Goal: Find specific page/section: Find specific page/section

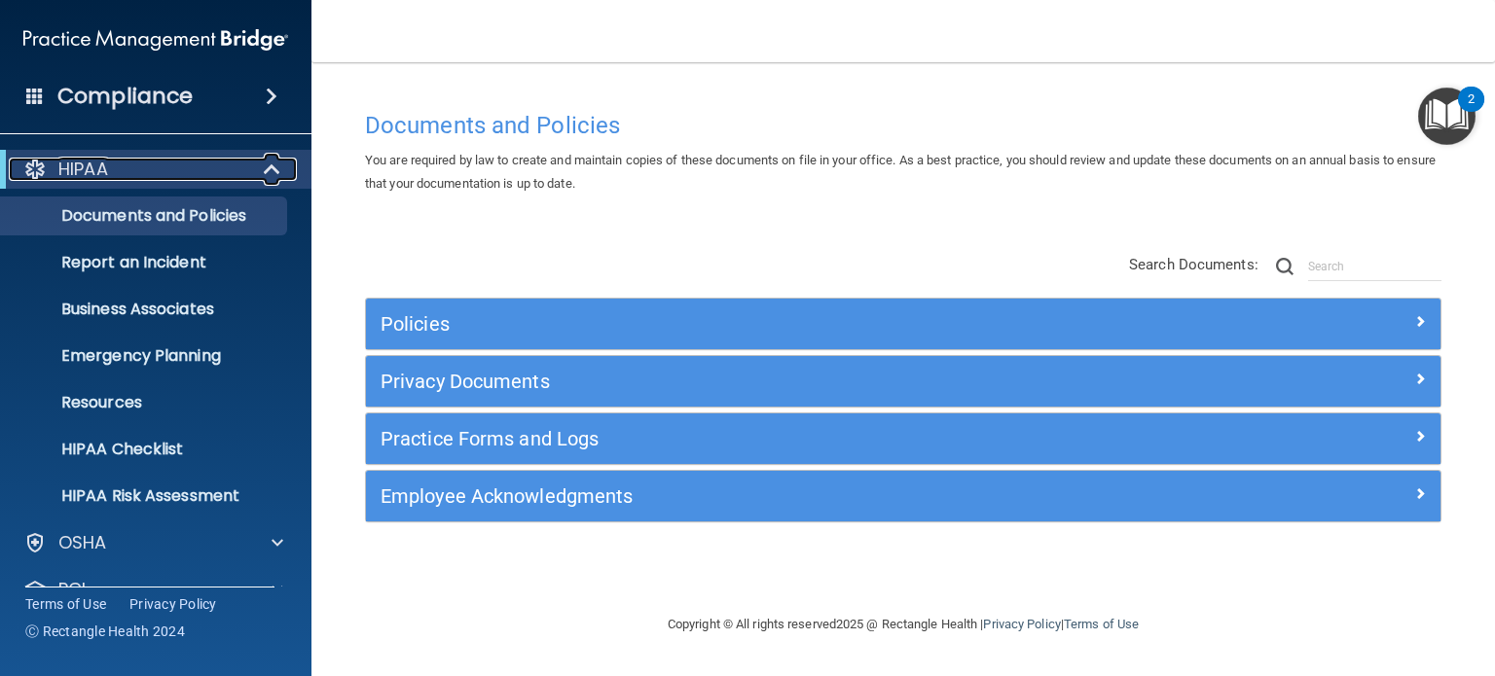
click at [270, 167] on span at bounding box center [274, 169] width 17 height 23
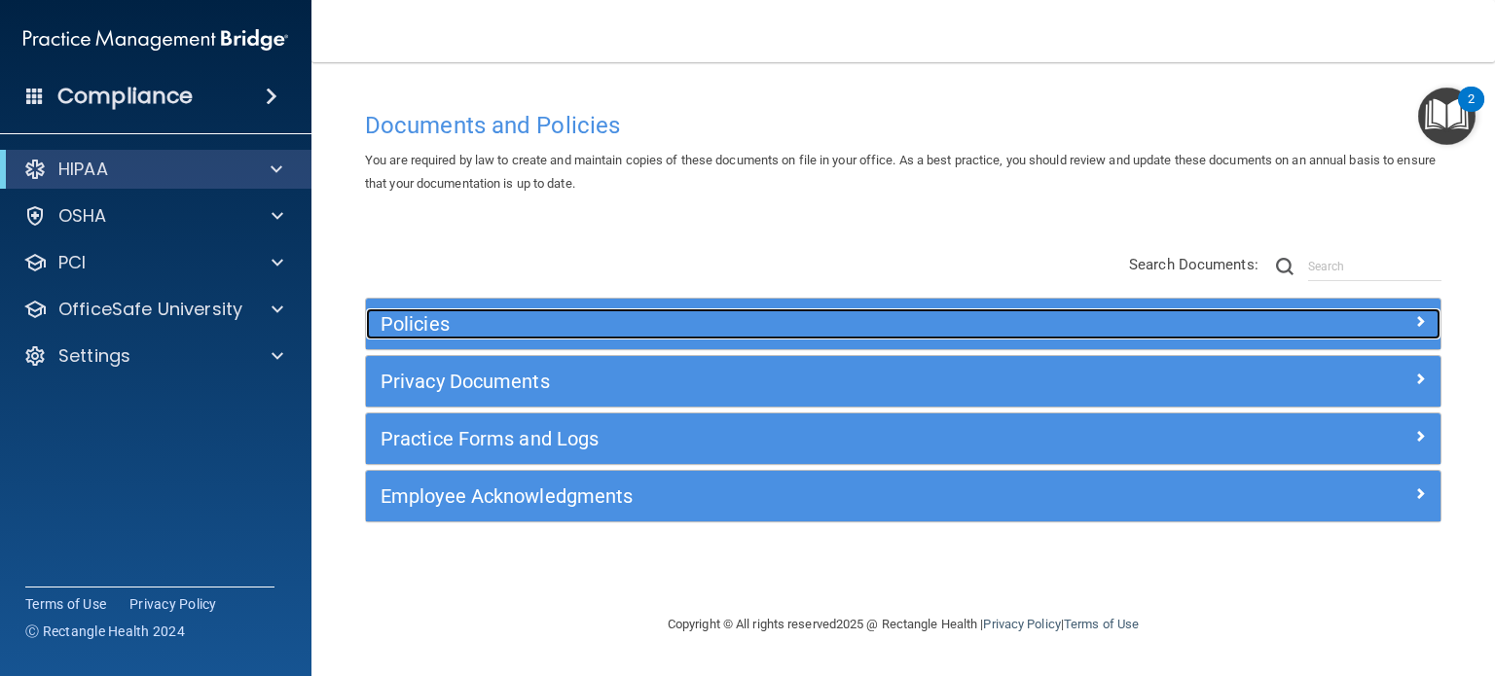
click at [1418, 324] on span at bounding box center [1420, 320] width 12 height 23
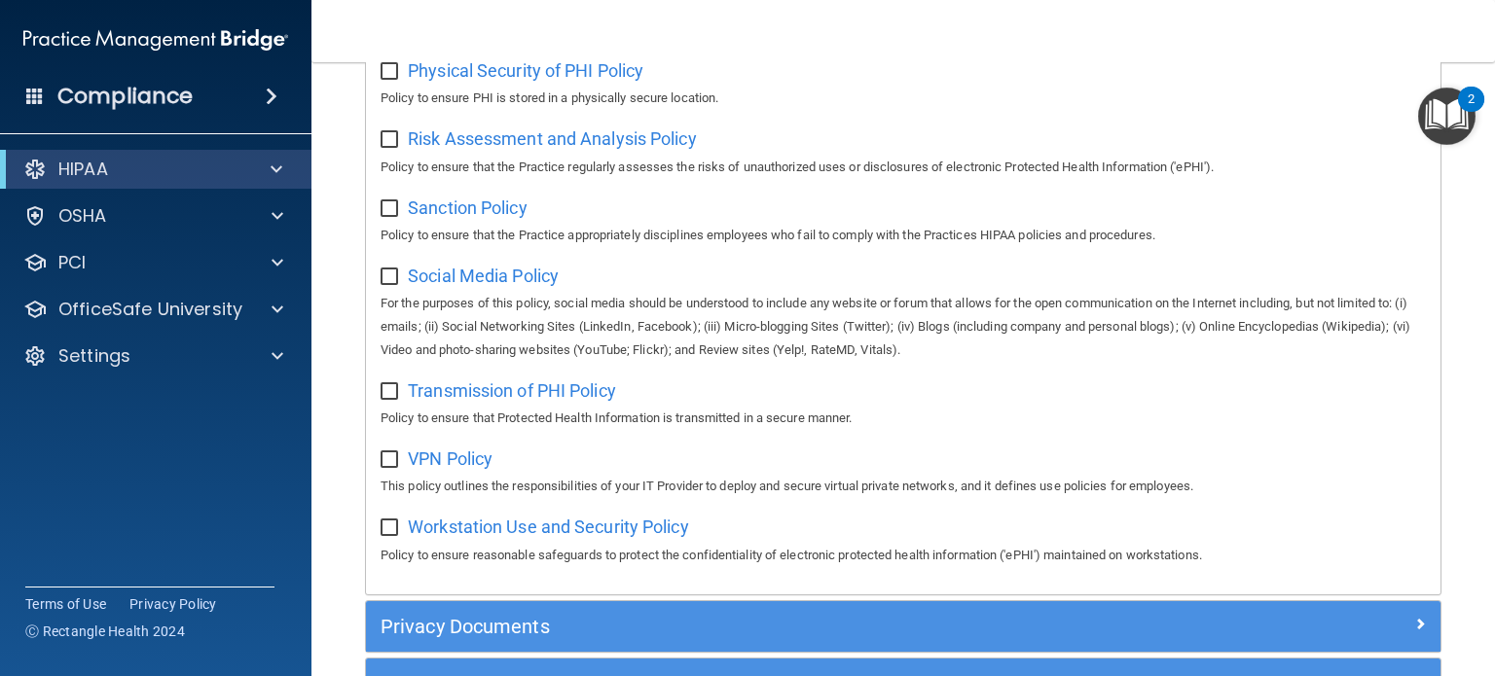
scroll to position [1384, 0]
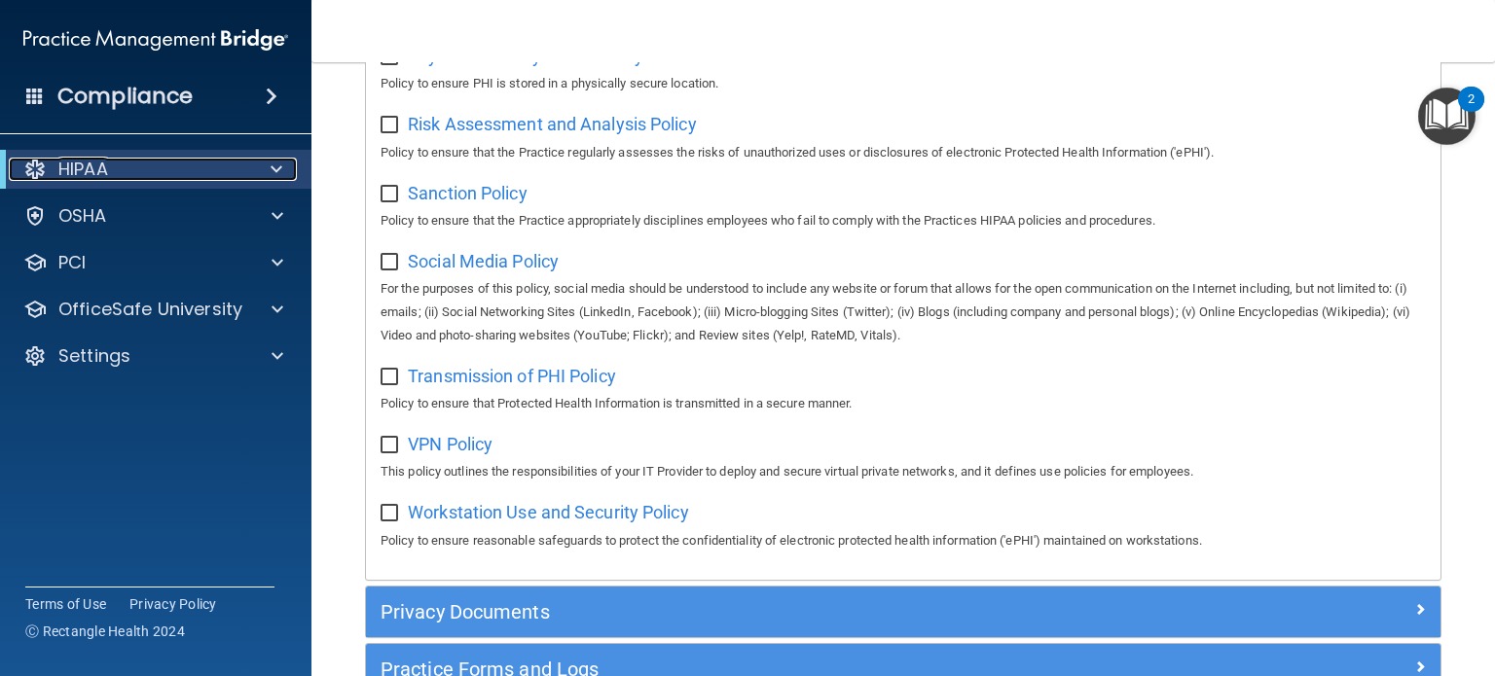
click at [276, 170] on span at bounding box center [277, 169] width 12 height 23
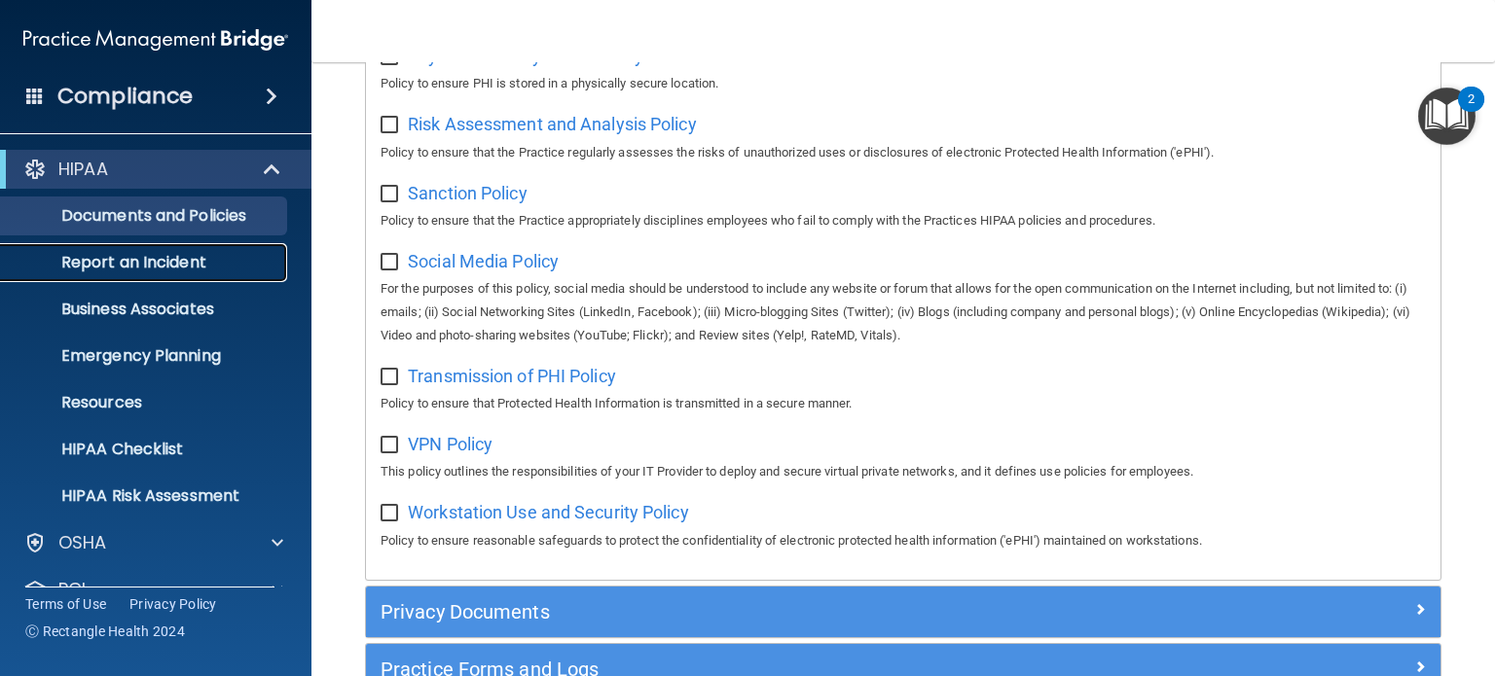
click at [181, 271] on p "Report an Incident" at bounding box center [146, 262] width 266 height 19
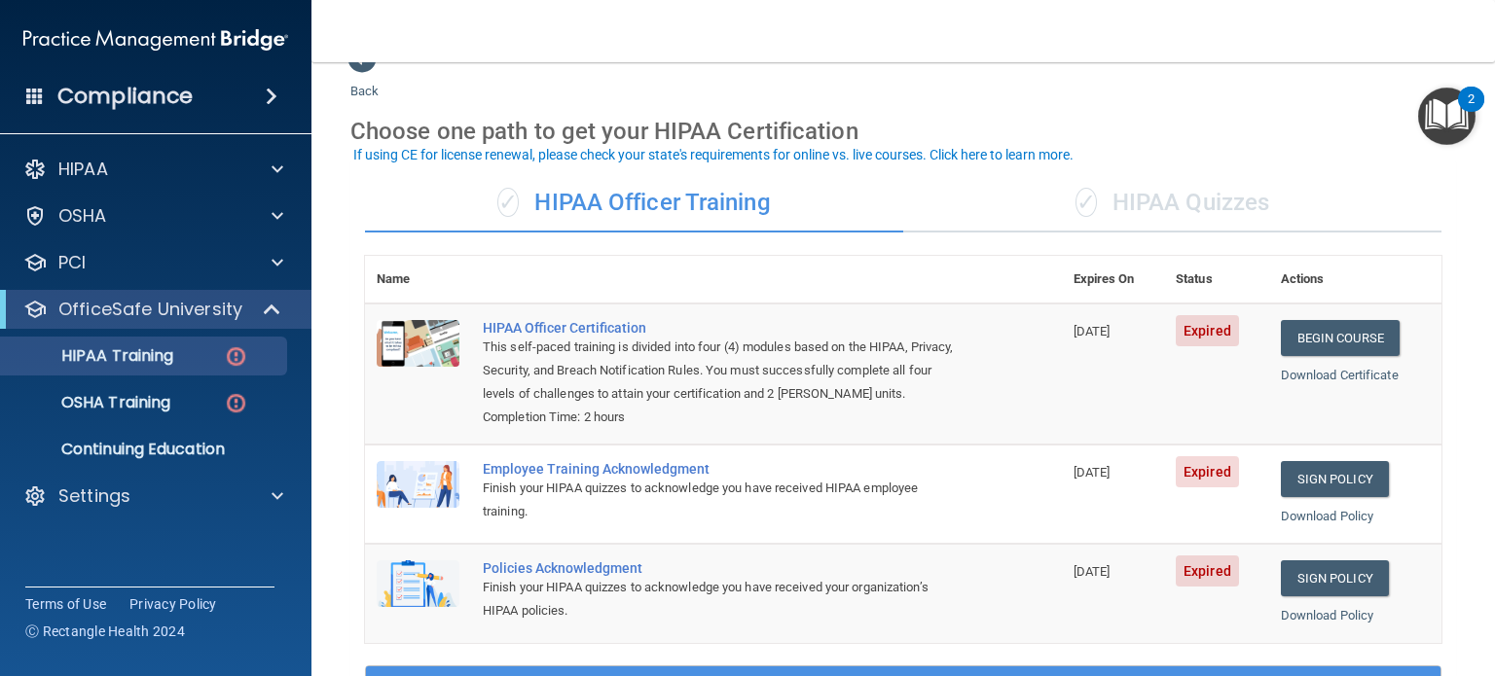
scroll to position [47, 0]
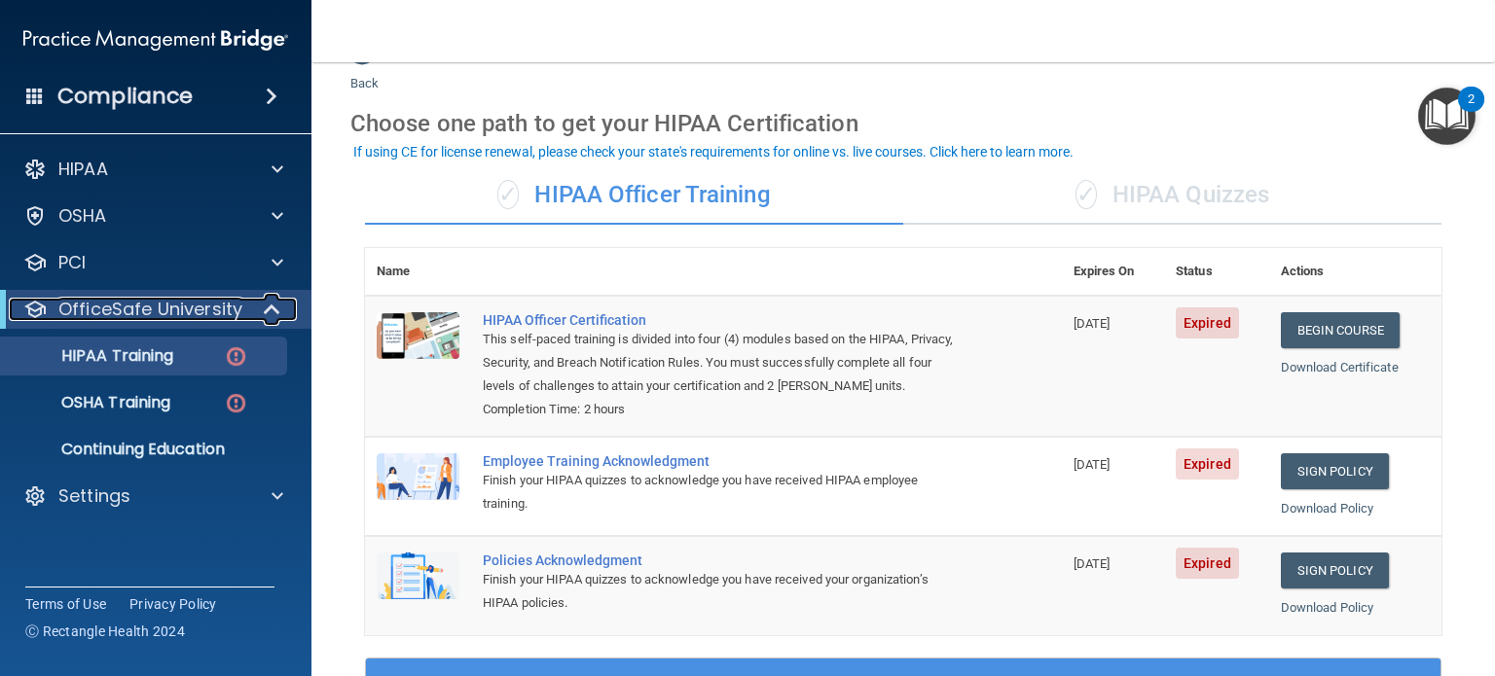
click at [270, 304] on span at bounding box center [274, 309] width 17 height 23
